Goal: Transaction & Acquisition: Obtain resource

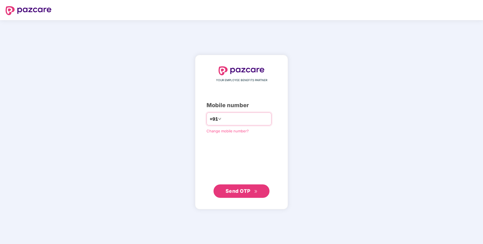
click at [228, 122] on input "number" at bounding box center [246, 118] width 46 height 9
type input "**********"
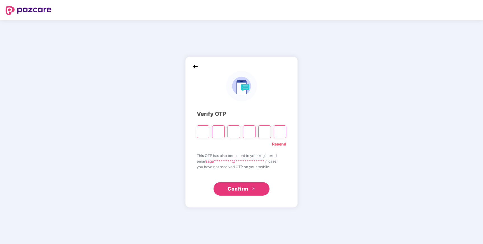
type input "*"
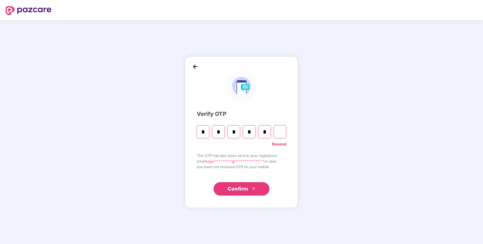
type input "*"
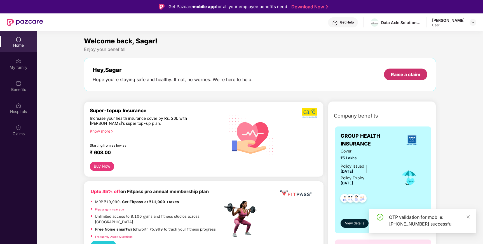
click at [390, 74] on div "Raise a claim" at bounding box center [405, 75] width 43 height 12
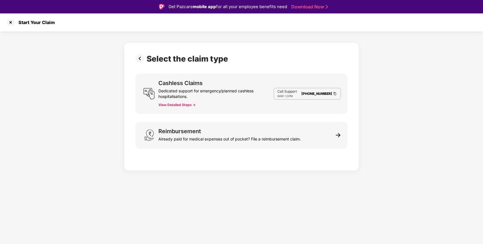
click at [174, 106] on button "View Detailed Steps ->" at bounding box center [176, 105] width 37 height 4
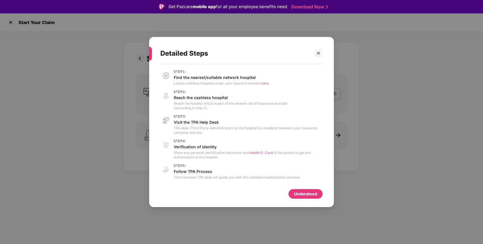
click at [268, 82] on span "here." at bounding box center [265, 83] width 8 height 4
click at [318, 53] on icon "close" at bounding box center [319, 53] width 4 height 4
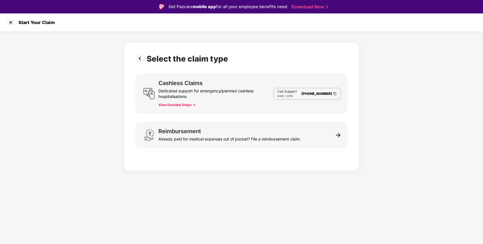
click at [181, 104] on button "View Detailed Steps ->" at bounding box center [176, 105] width 37 height 4
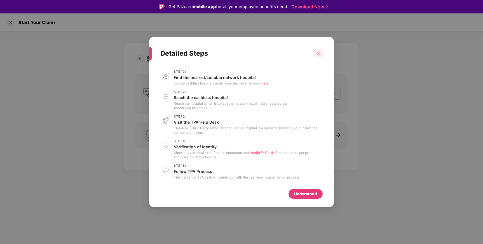
click at [322, 52] on div at bounding box center [318, 53] width 8 height 8
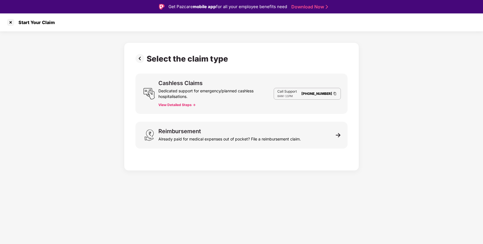
click at [139, 59] on img at bounding box center [140, 58] width 11 height 9
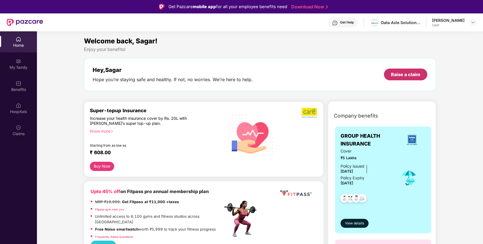
click at [411, 76] on div "Raise a claim" at bounding box center [405, 74] width 29 height 6
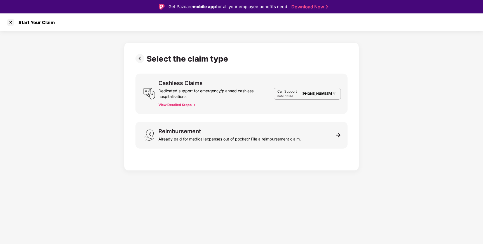
click at [183, 104] on button "View Detailed Steps ->" at bounding box center [176, 105] width 37 height 4
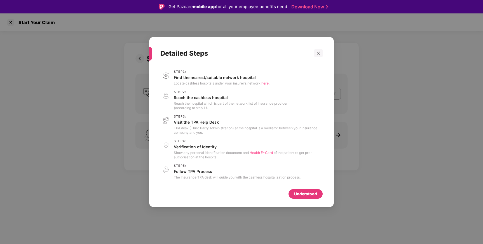
click at [264, 85] on span "here." at bounding box center [265, 83] width 8 height 4
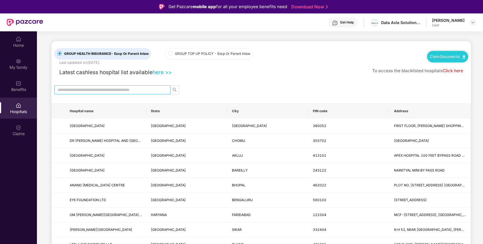
click at [145, 87] on input "text" at bounding box center [110, 90] width 105 height 6
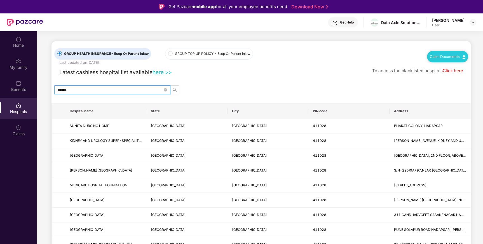
type input "******"
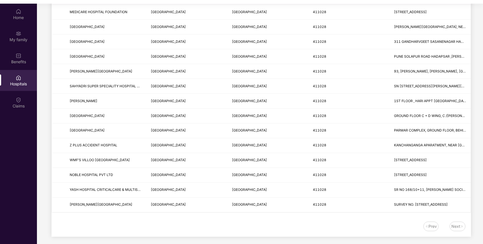
scroll to position [31, 0]
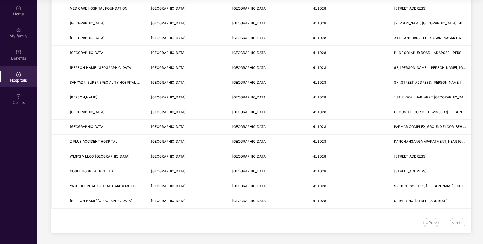
click at [458, 224] on div "Next" at bounding box center [455, 223] width 9 height 6
click at [430, 223] on div "Prev" at bounding box center [433, 223] width 8 height 6
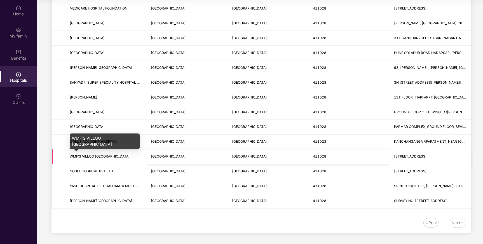
click at [119, 155] on span "WMF’S VILLOO [GEOGRAPHIC_DATA]" at bounding box center [100, 156] width 60 height 4
click at [76, 156] on span "WMF’S VILLOO [GEOGRAPHIC_DATA]" at bounding box center [100, 156] width 60 height 4
drag, startPoint x: 73, startPoint y: 138, endPoint x: 132, endPoint y: 142, distance: 58.9
click at [132, 142] on div "WMF’S VILLOO [GEOGRAPHIC_DATA]" at bounding box center [105, 142] width 70 height 16
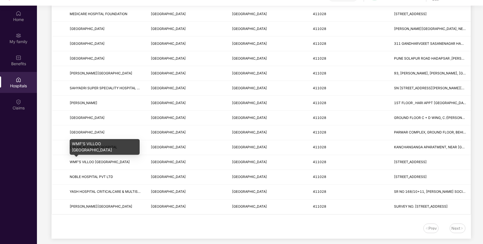
scroll to position [23, 0]
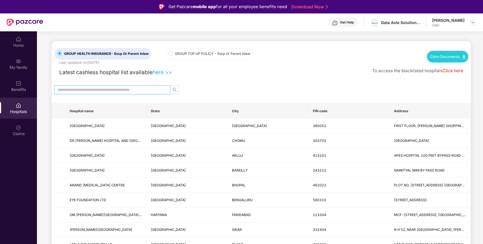
click at [143, 91] on input "text" at bounding box center [110, 90] width 105 height 6
type input "******"
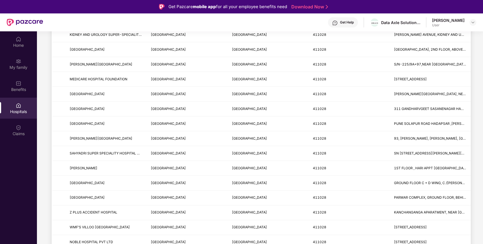
scroll to position [146, 0]
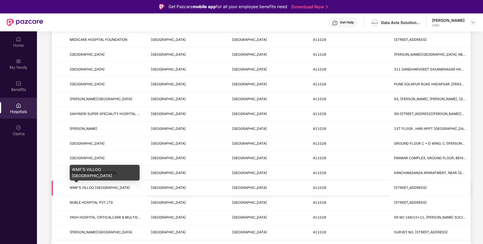
drag, startPoint x: 71, startPoint y: 188, endPoint x: 136, endPoint y: 186, distance: 65.0
click at [130, 186] on span "WMF’S VILLOO [GEOGRAPHIC_DATA]" at bounding box center [100, 188] width 60 height 4
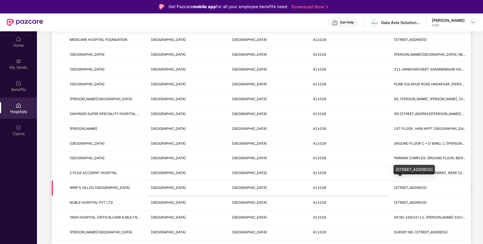
drag, startPoint x: 396, startPoint y: 188, endPoint x: 466, endPoint y: 186, distance: 70.0
click at [466, 186] on td "[STREET_ADDRESS]" at bounding box center [430, 188] width 81 height 15
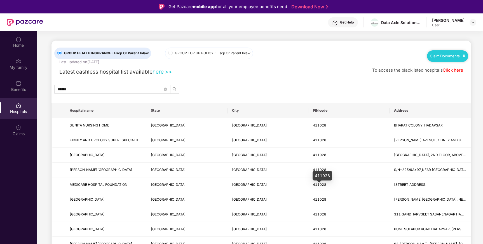
scroll to position [0, 0]
click at [444, 56] on link "Claim Documents" at bounding box center [448, 56] width 36 height 4
